Goal: Check status: Check status

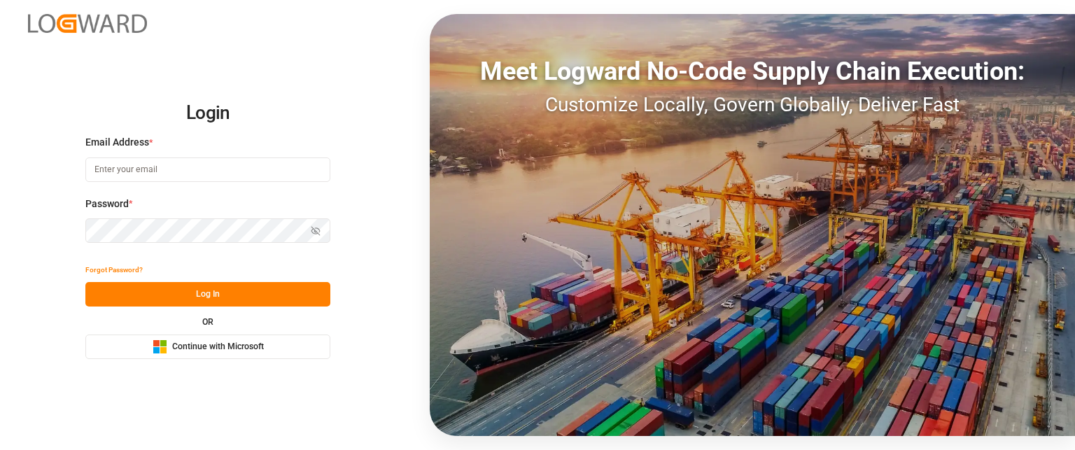
type input "[PERSON_NAME][EMAIL_ADDRESS][PERSON_NAME][DOMAIN_NAME]"
click at [204, 288] on button "Log In" at bounding box center [207, 294] width 245 height 24
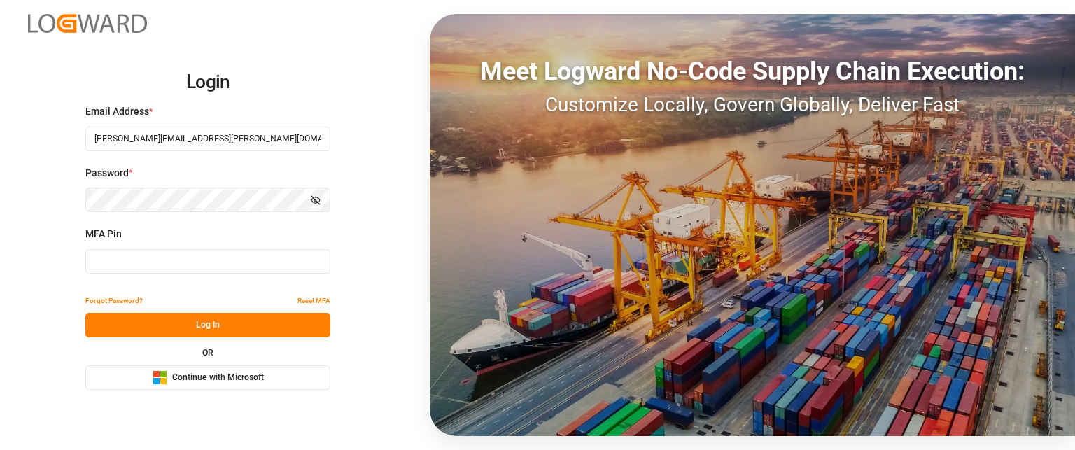
click at [134, 267] on input at bounding box center [207, 261] width 245 height 24
type input "760927"
click at [160, 326] on button "Log In" at bounding box center [207, 325] width 245 height 24
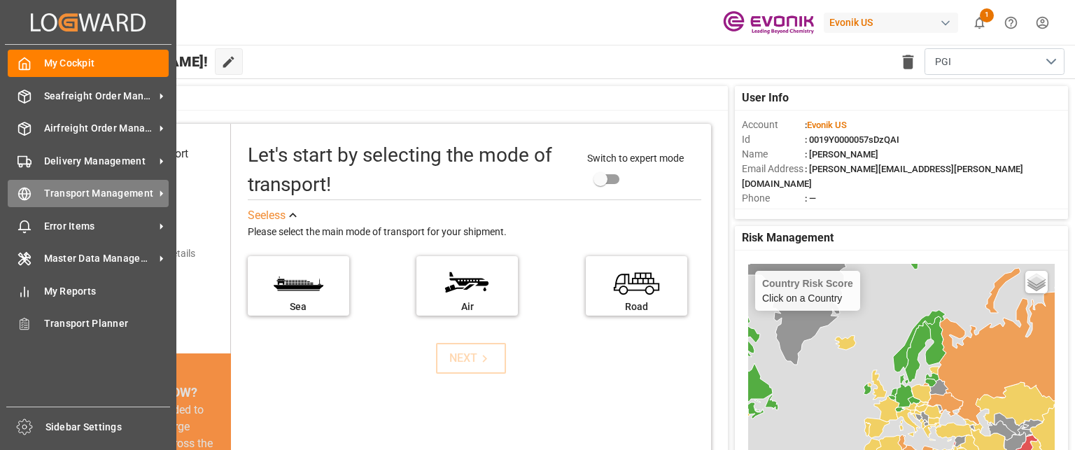
click at [133, 187] on span "Transport Management" at bounding box center [99, 193] width 111 height 15
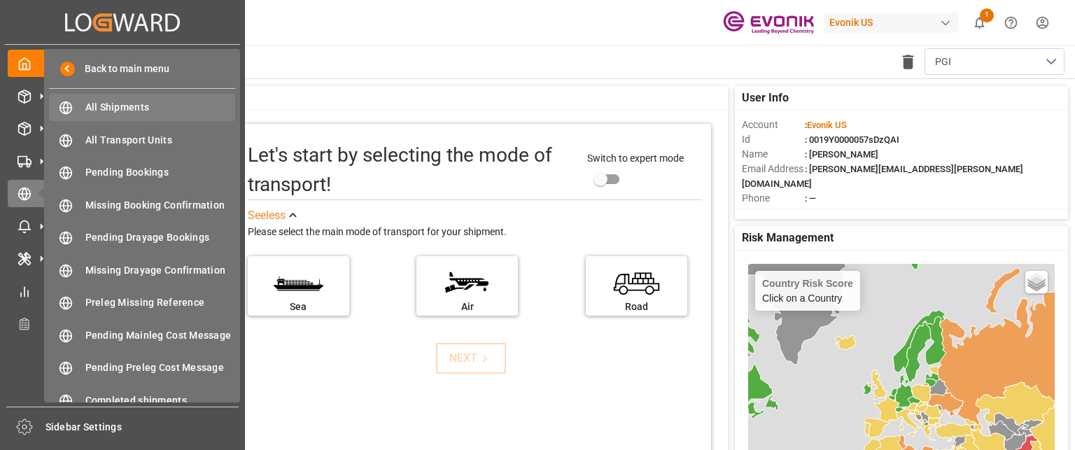
click at [155, 100] on span "All Shipments" at bounding box center [160, 107] width 150 height 15
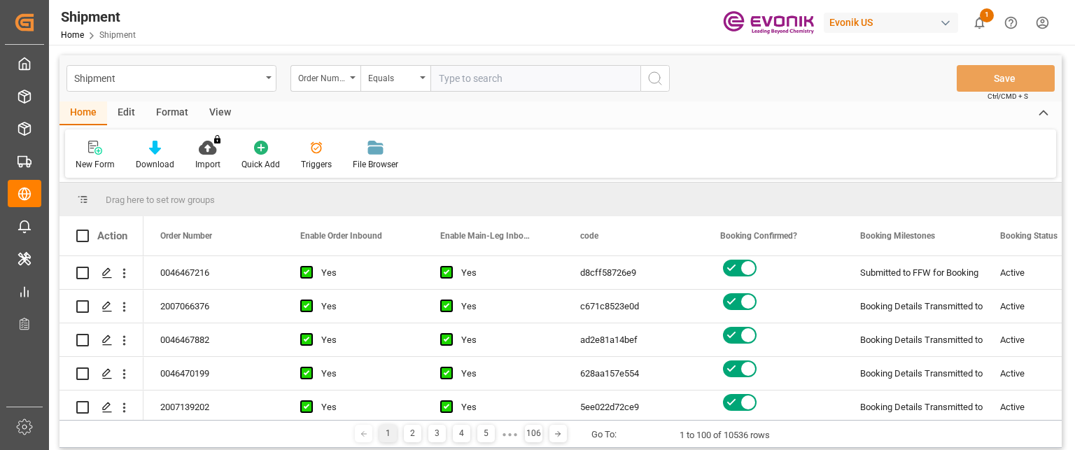
click at [560, 81] on input "text" at bounding box center [535, 78] width 210 height 27
paste input "0046466005"
type input "0046466005"
click at [645, 78] on button "search button" at bounding box center [654, 78] width 29 height 27
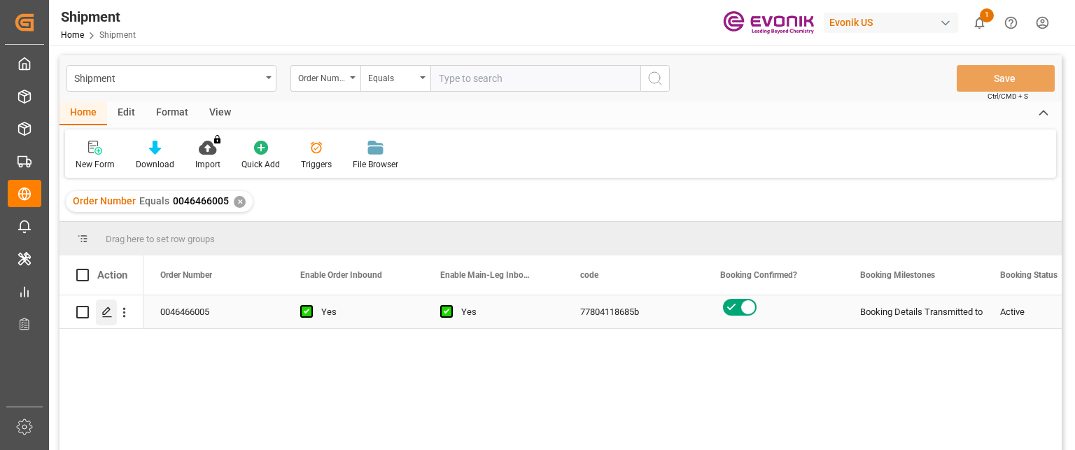
click at [106, 313] on icon "Press SPACE to select this row." at bounding box center [106, 312] width 11 height 11
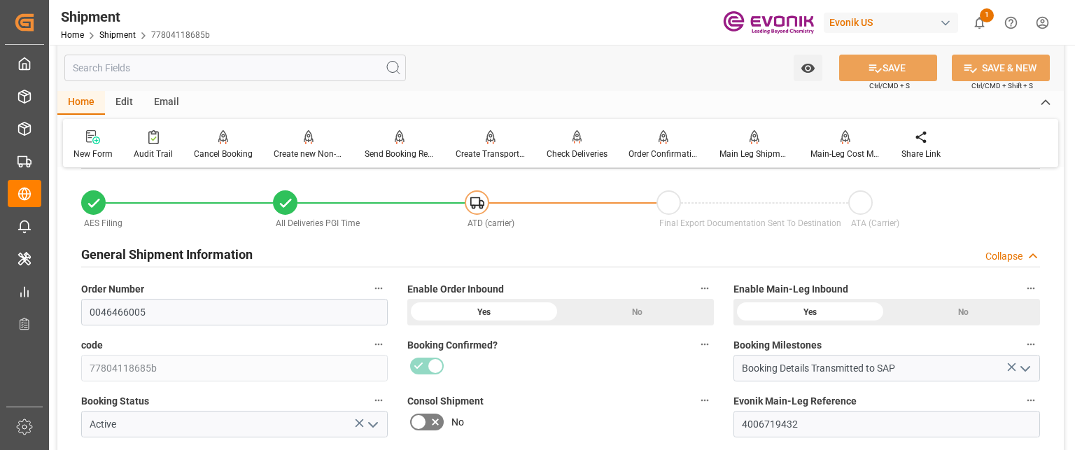
scroll to position [140, 0]
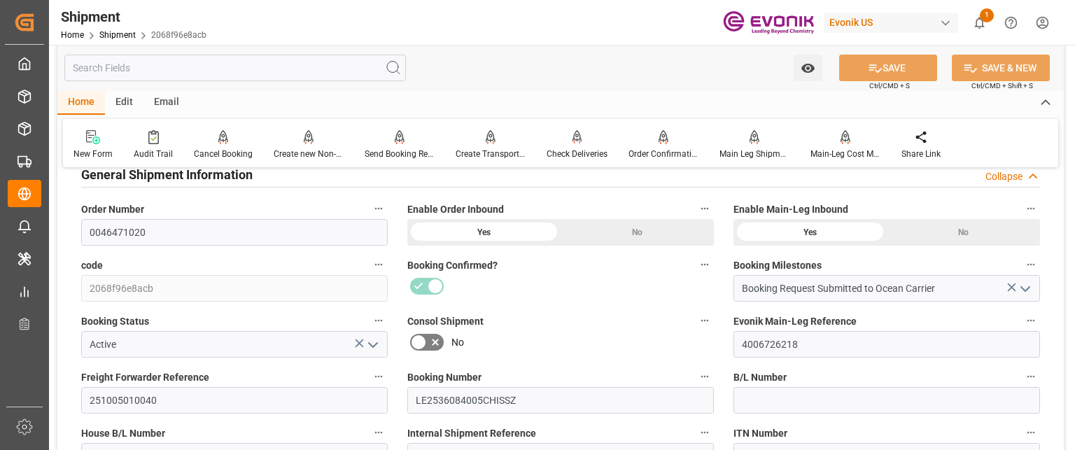
scroll to position [210, 0]
